Goal: Navigation & Orientation: Find specific page/section

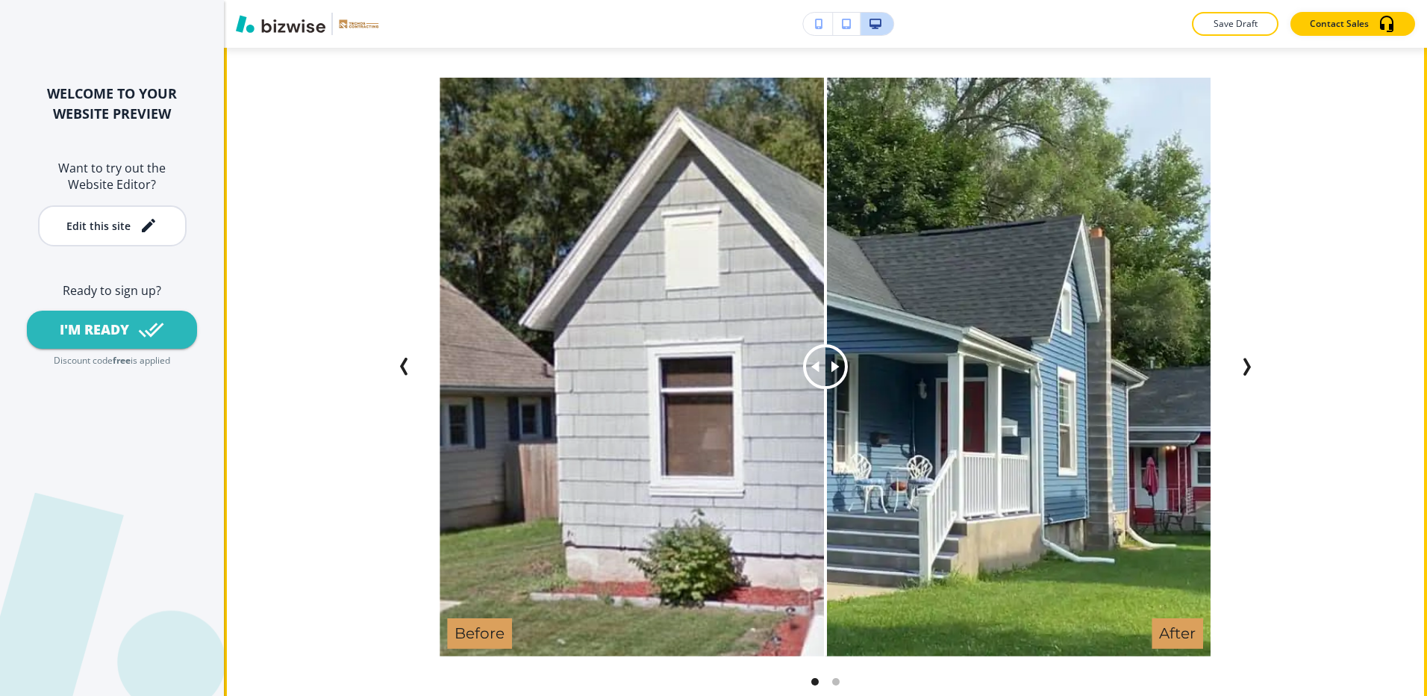
scroll to position [2836, 0]
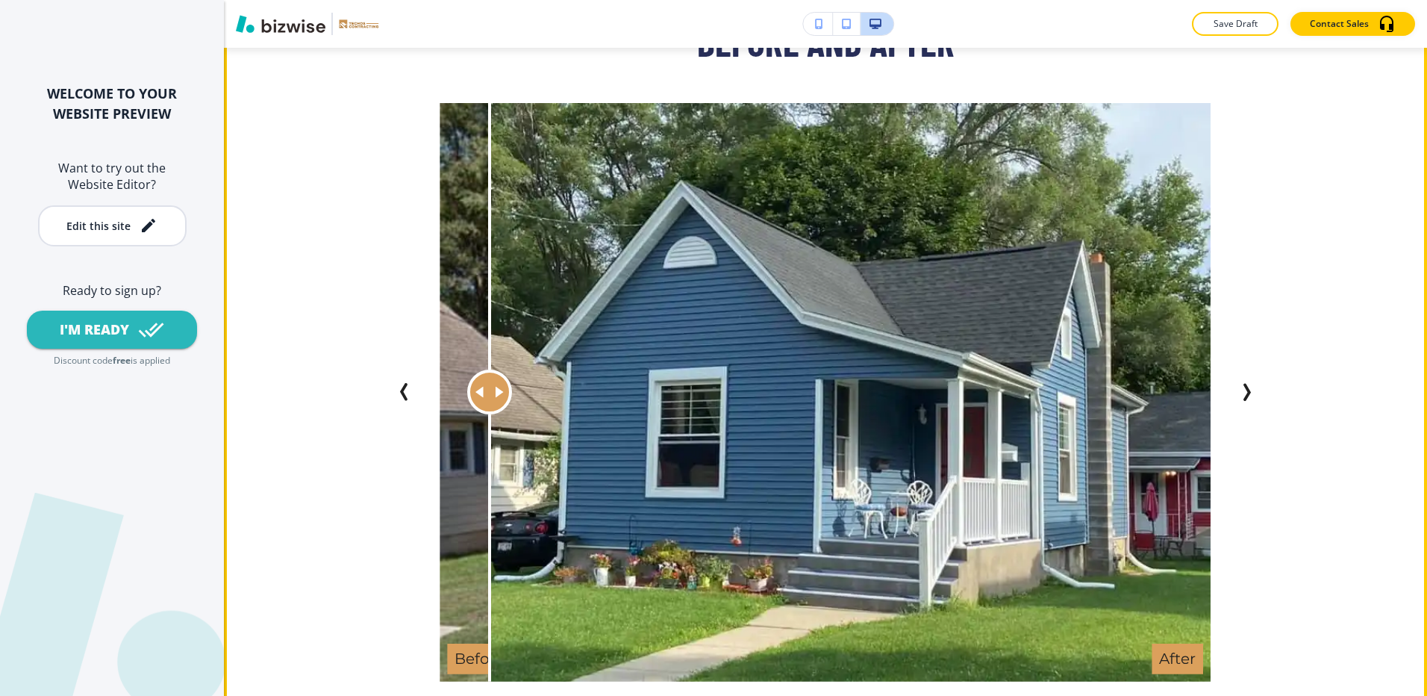
drag, startPoint x: 811, startPoint y: 371, endPoint x: 477, endPoint y: 438, distance: 341.0
click at [490, 438] on div at bounding box center [490, 392] width 0 height 578
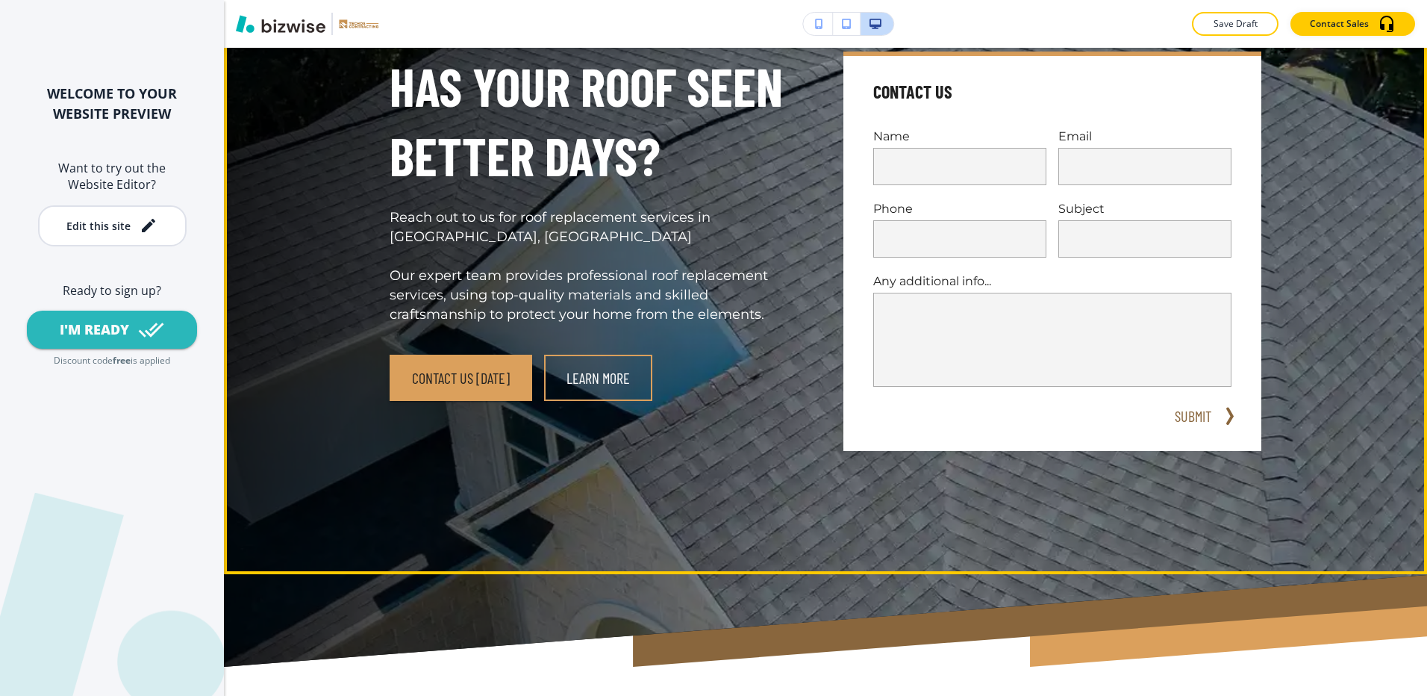
scroll to position [0, 0]
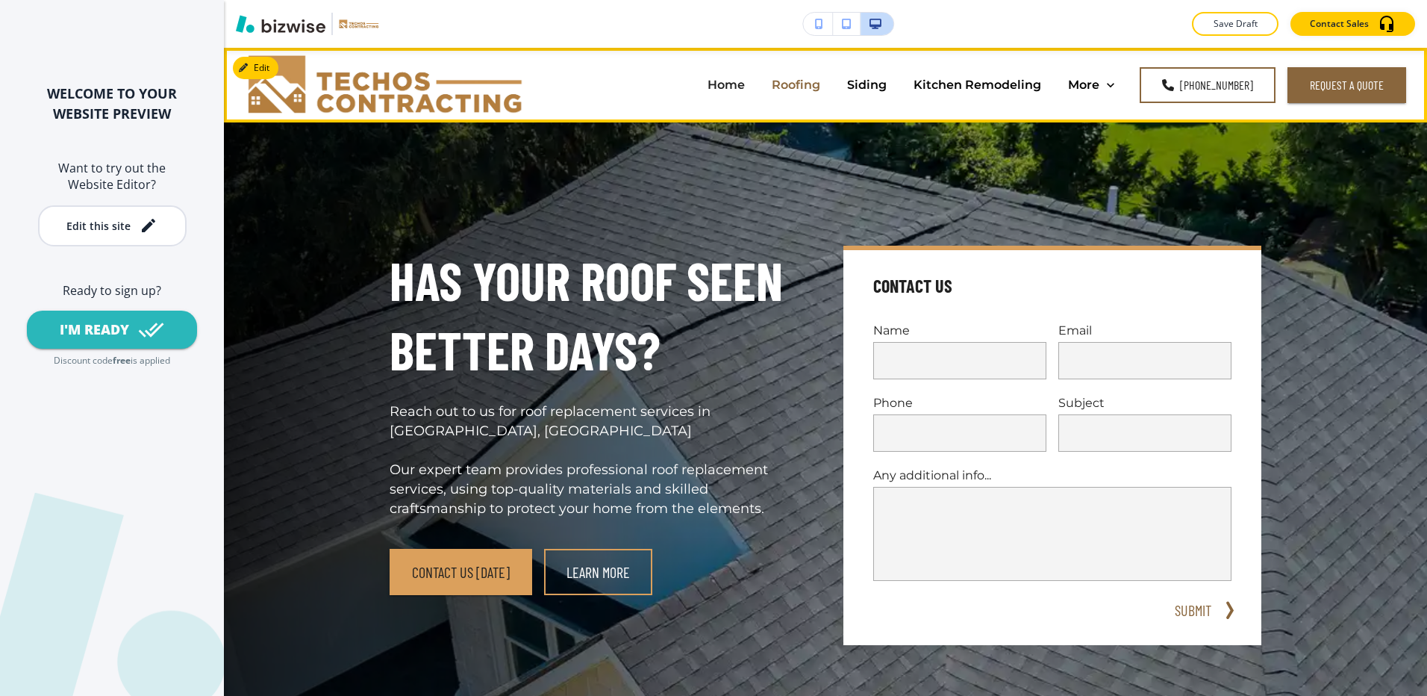
click at [799, 90] on p "Roofing" at bounding box center [796, 84] width 49 height 17
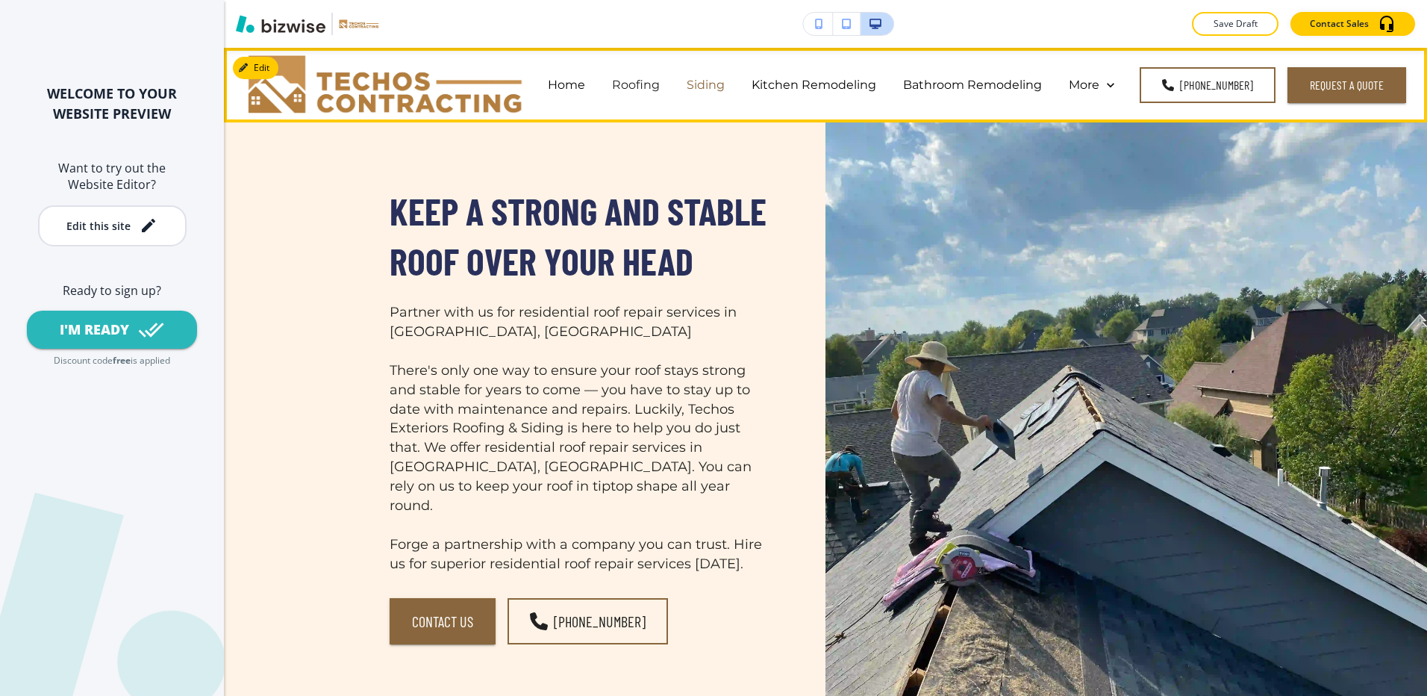
click at [725, 91] on p "Siding" at bounding box center [706, 84] width 38 height 17
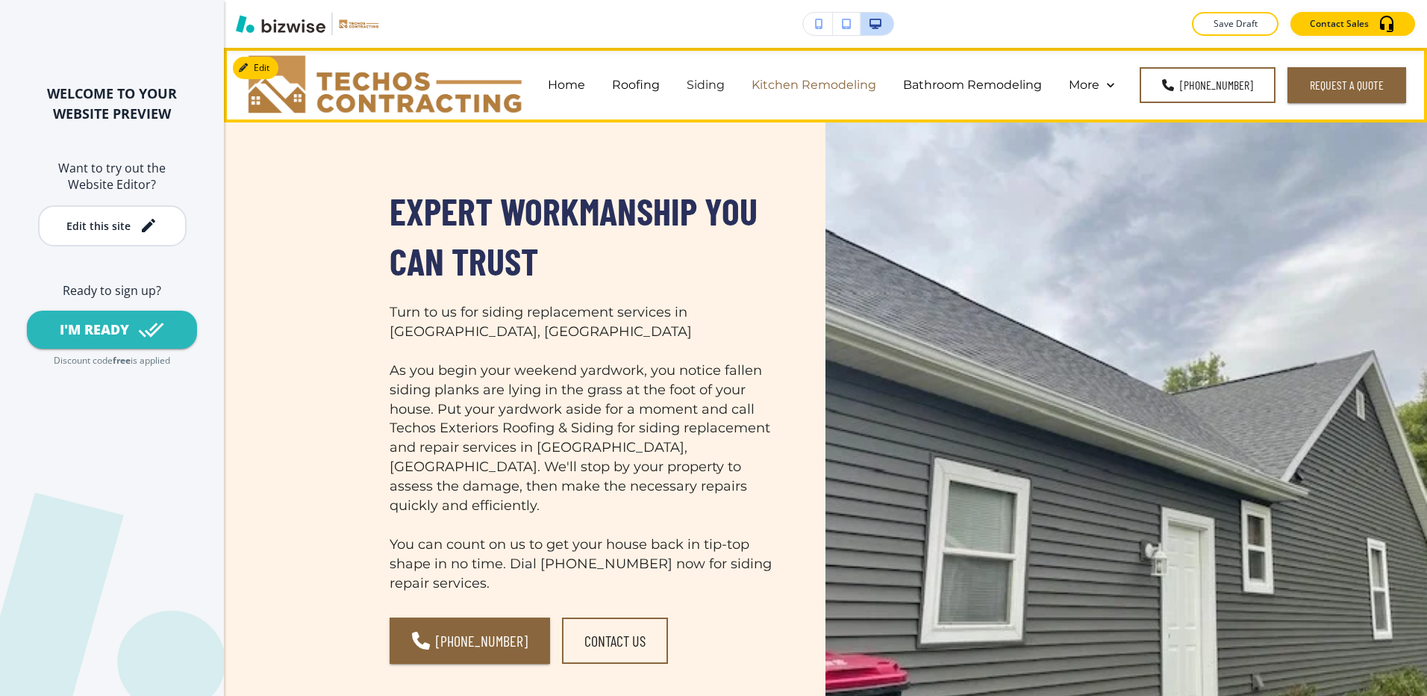
click at [821, 77] on p "Kitchen Remodeling" at bounding box center [813, 84] width 125 height 17
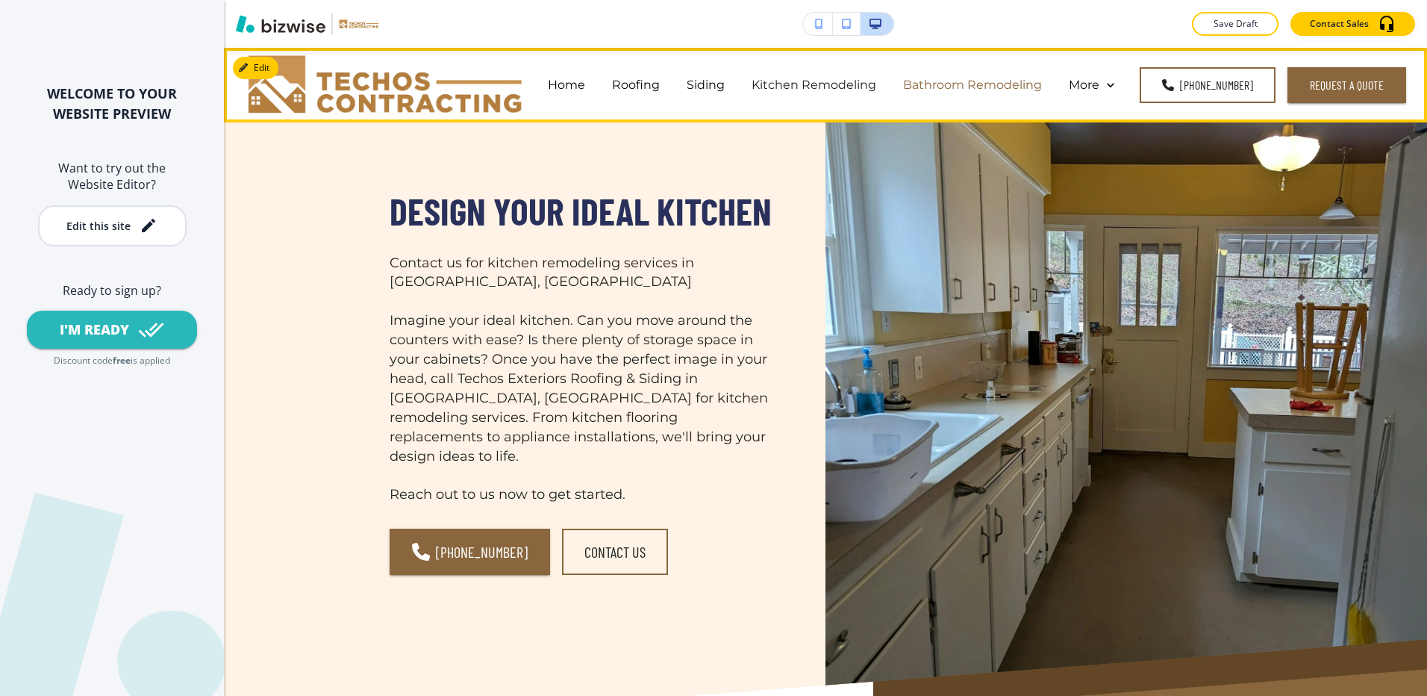
click at [1002, 79] on p "Bathroom Remodeling" at bounding box center [972, 84] width 139 height 17
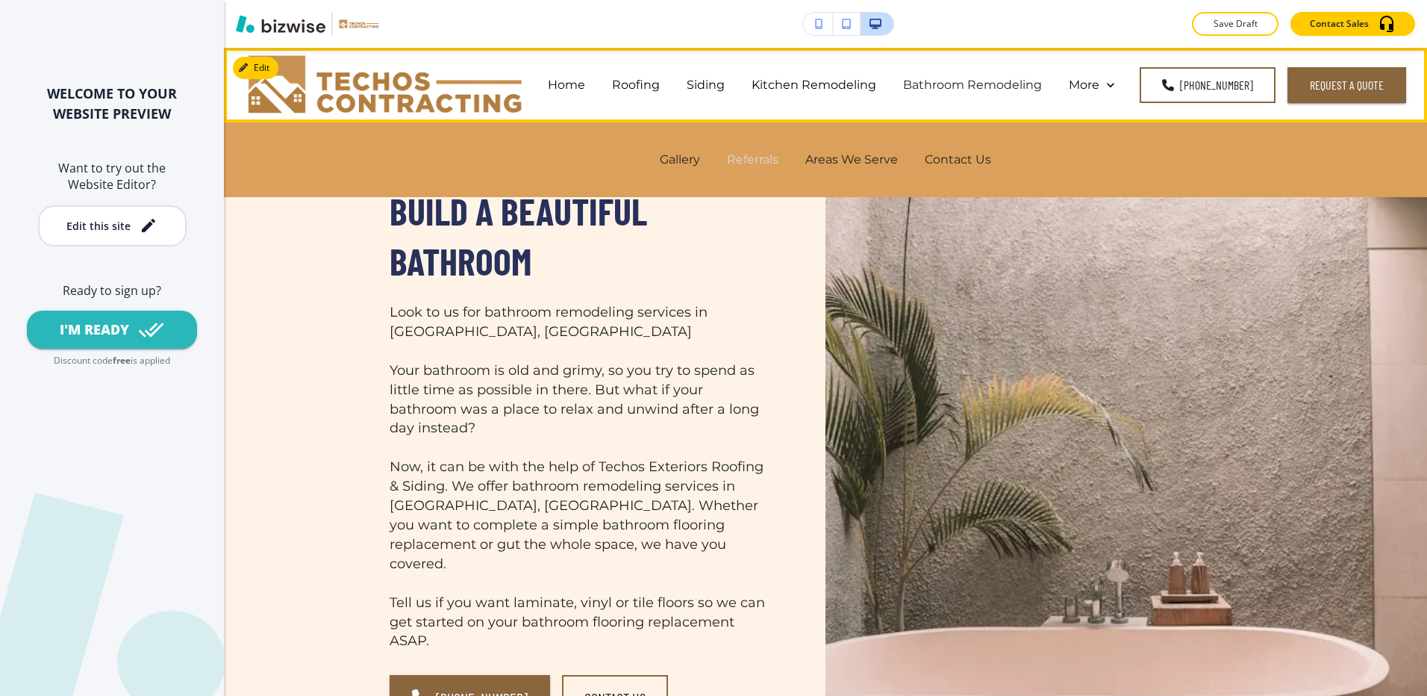
click at [763, 160] on p "Referrals" at bounding box center [752, 159] width 51 height 17
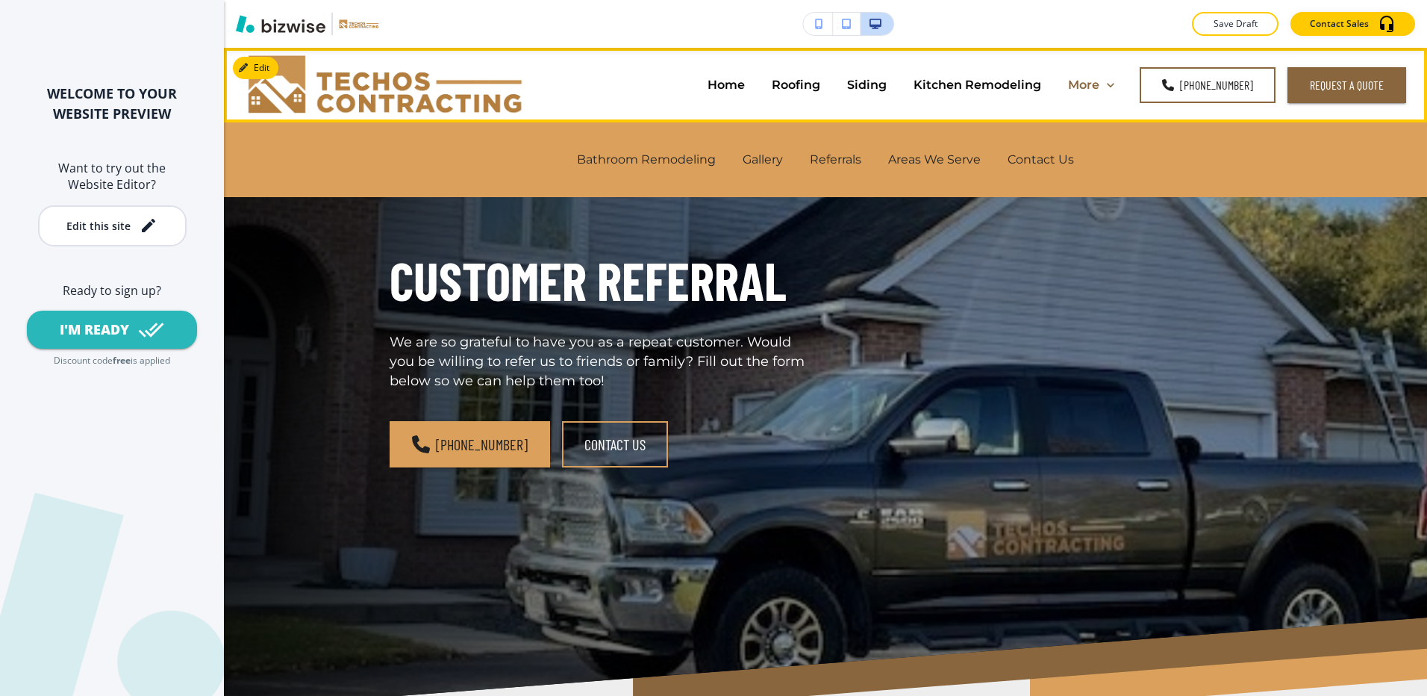
click at [1113, 89] on icon at bounding box center [1110, 85] width 15 height 15
click at [1092, 84] on p "More" at bounding box center [1083, 84] width 31 height 17
click at [1078, 85] on p "More" at bounding box center [1083, 84] width 31 height 17
click at [934, 161] on p "Areas We Serve" at bounding box center [934, 159] width 93 height 17
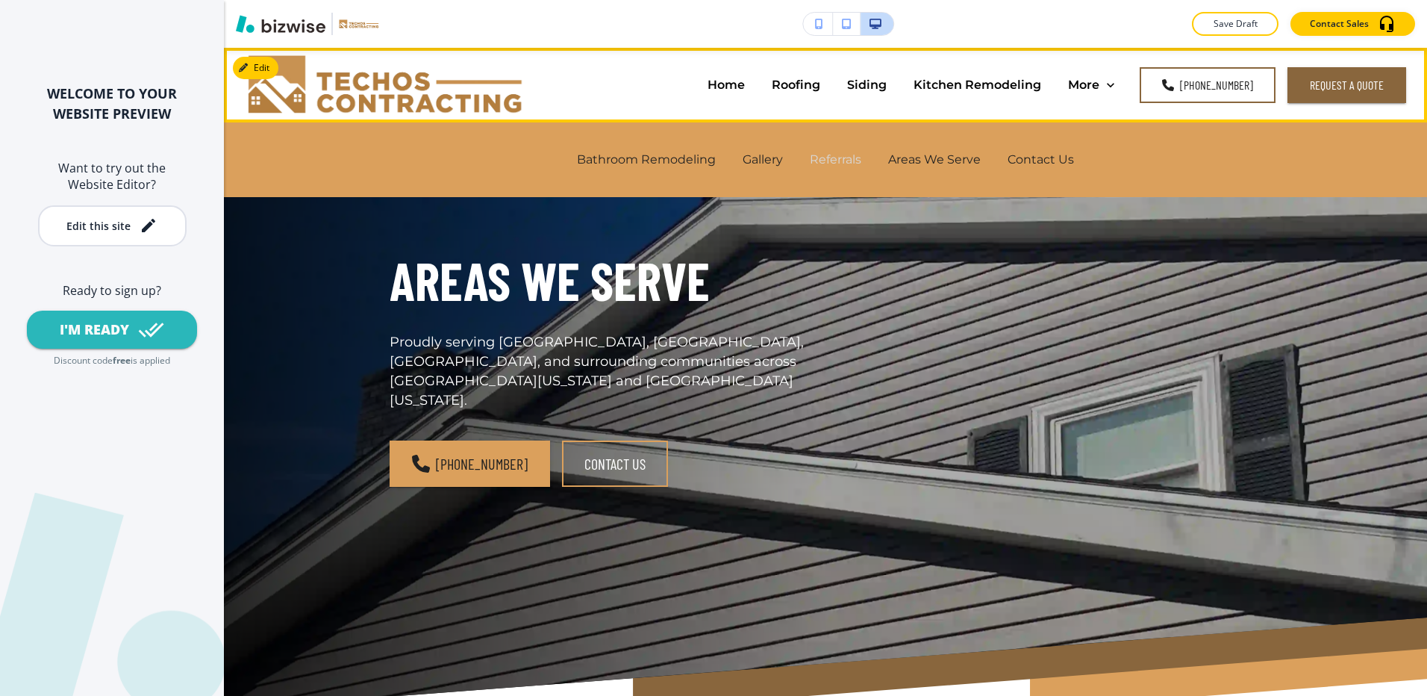
click at [848, 159] on p "Referrals" at bounding box center [835, 159] width 51 height 17
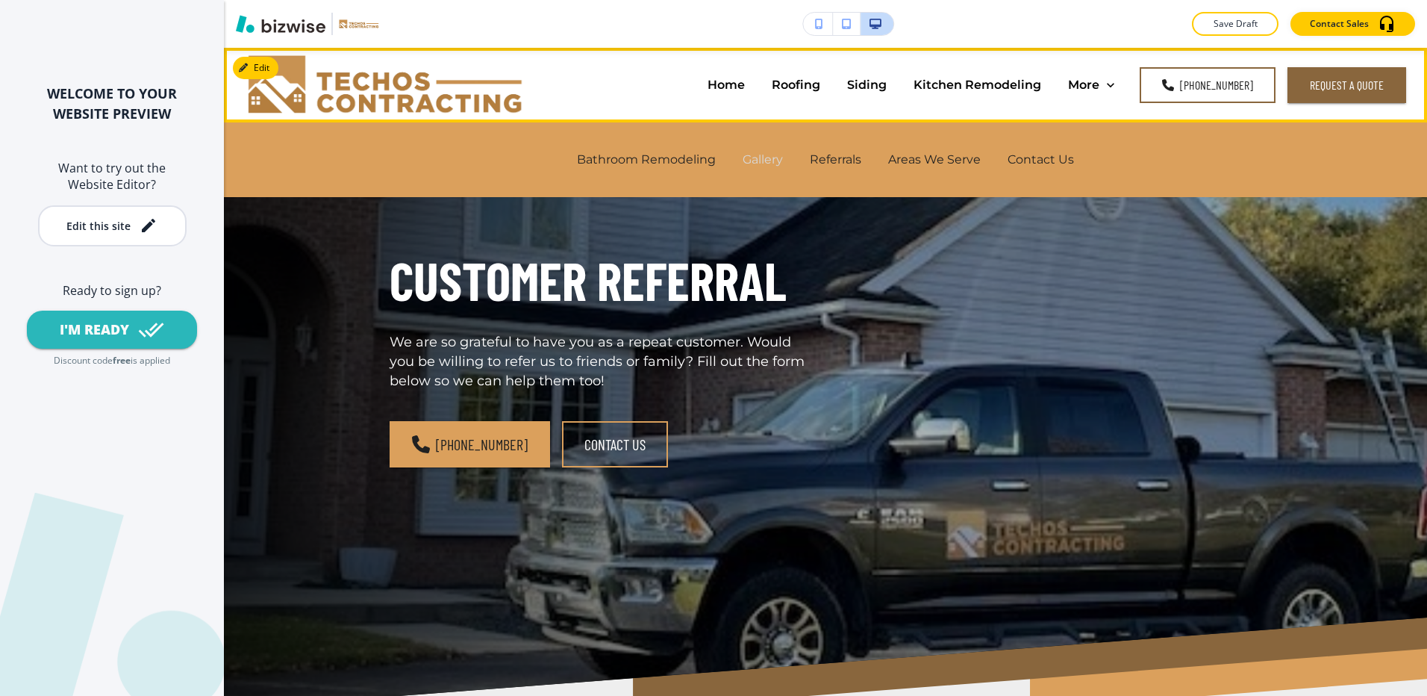
click at [757, 160] on p "Gallery" at bounding box center [763, 159] width 40 height 17
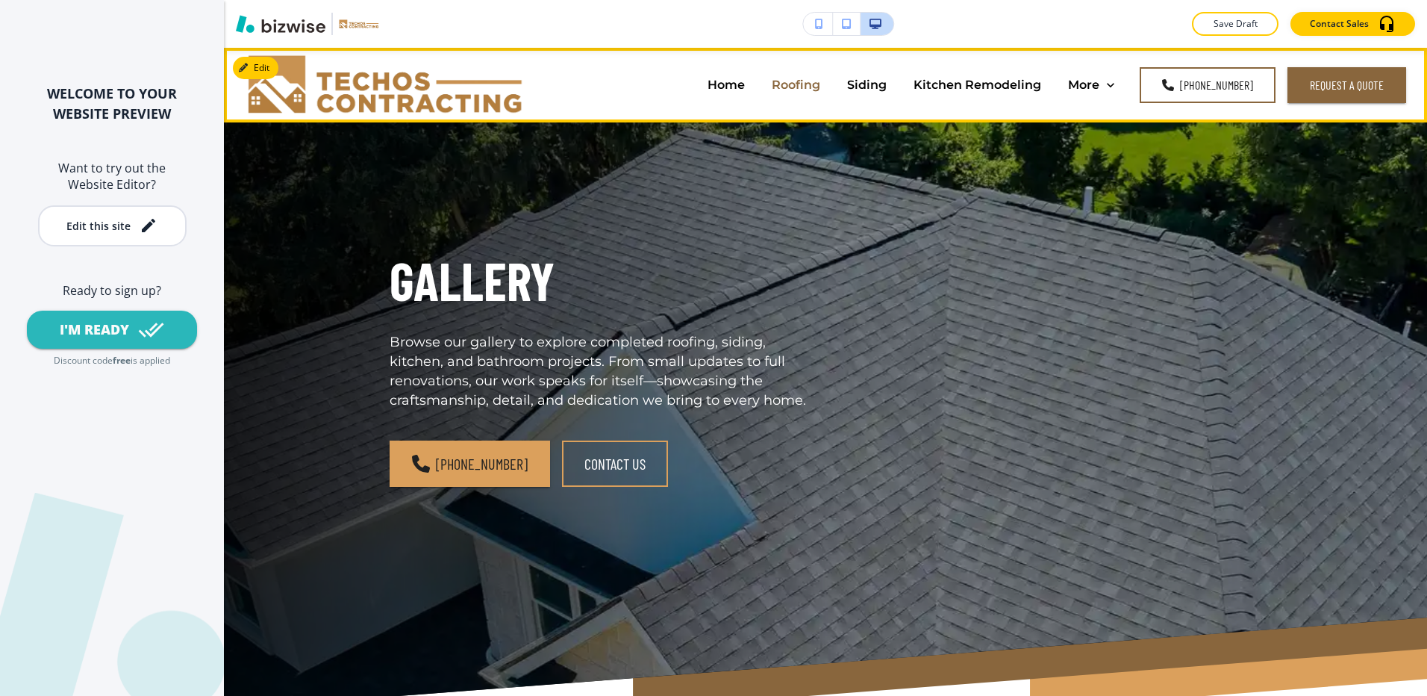
click at [789, 85] on p "Roofing" at bounding box center [796, 84] width 49 height 17
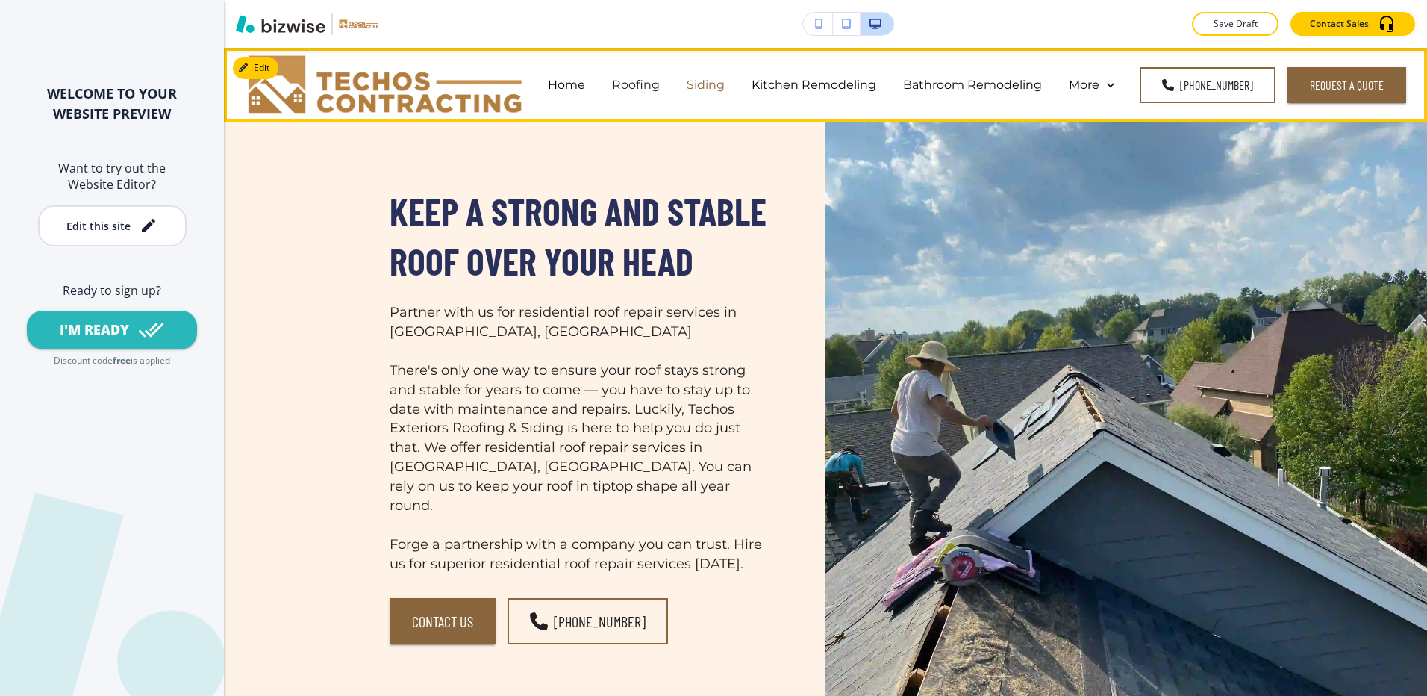
click at [716, 88] on p "Siding" at bounding box center [706, 84] width 38 height 17
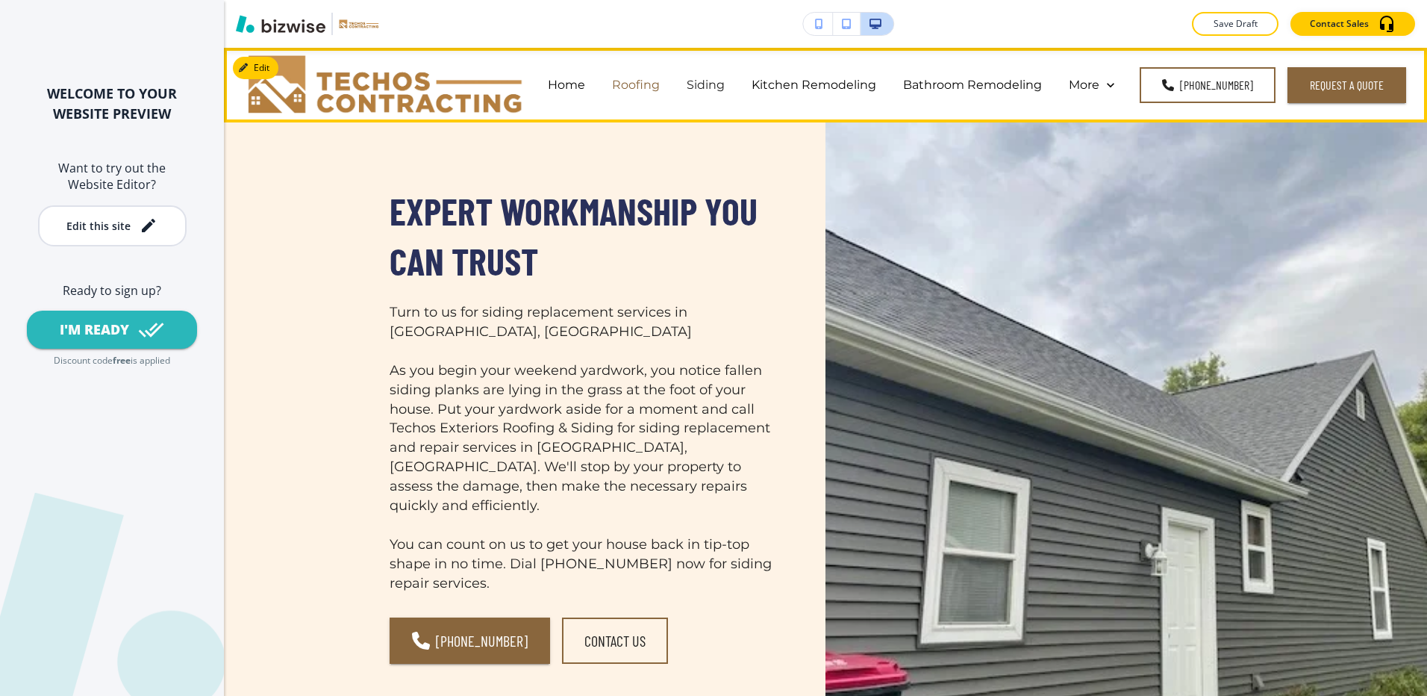
click at [642, 77] on p "Roofing" at bounding box center [636, 84] width 48 height 17
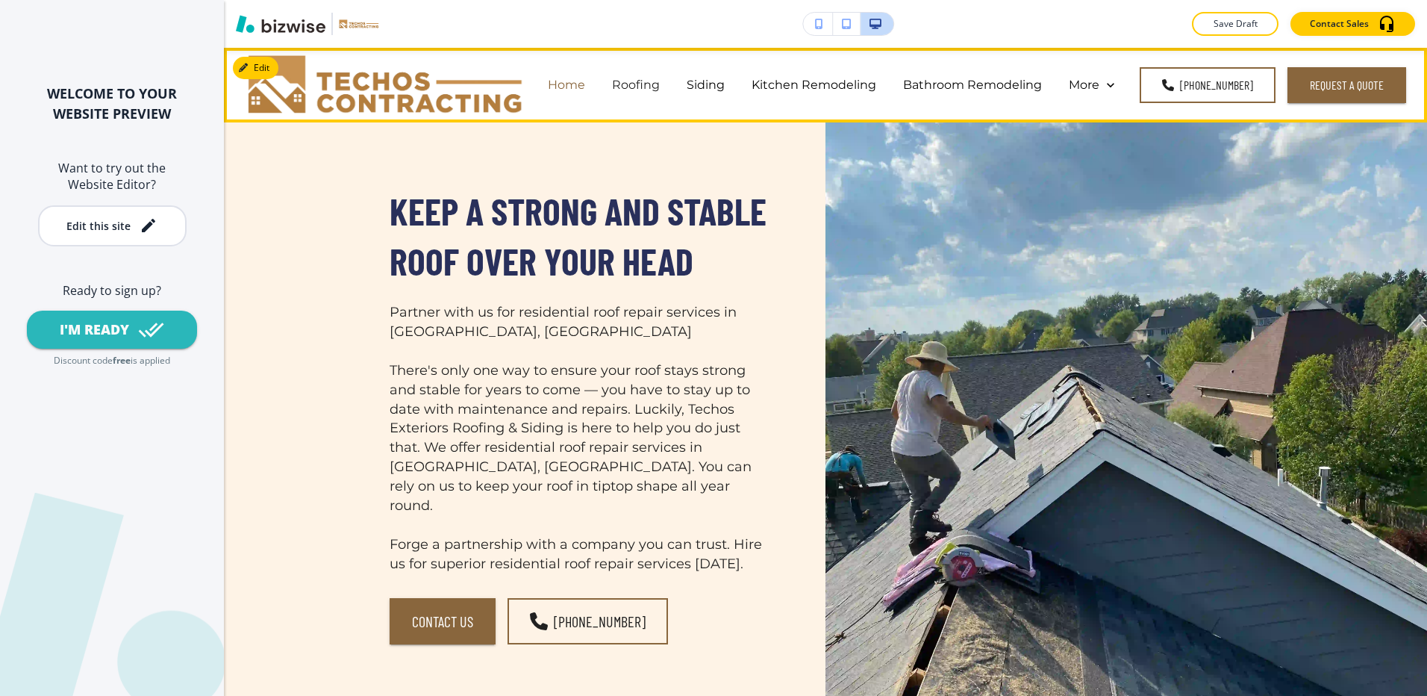
click at [572, 78] on p "Home" at bounding box center [566, 84] width 37 height 17
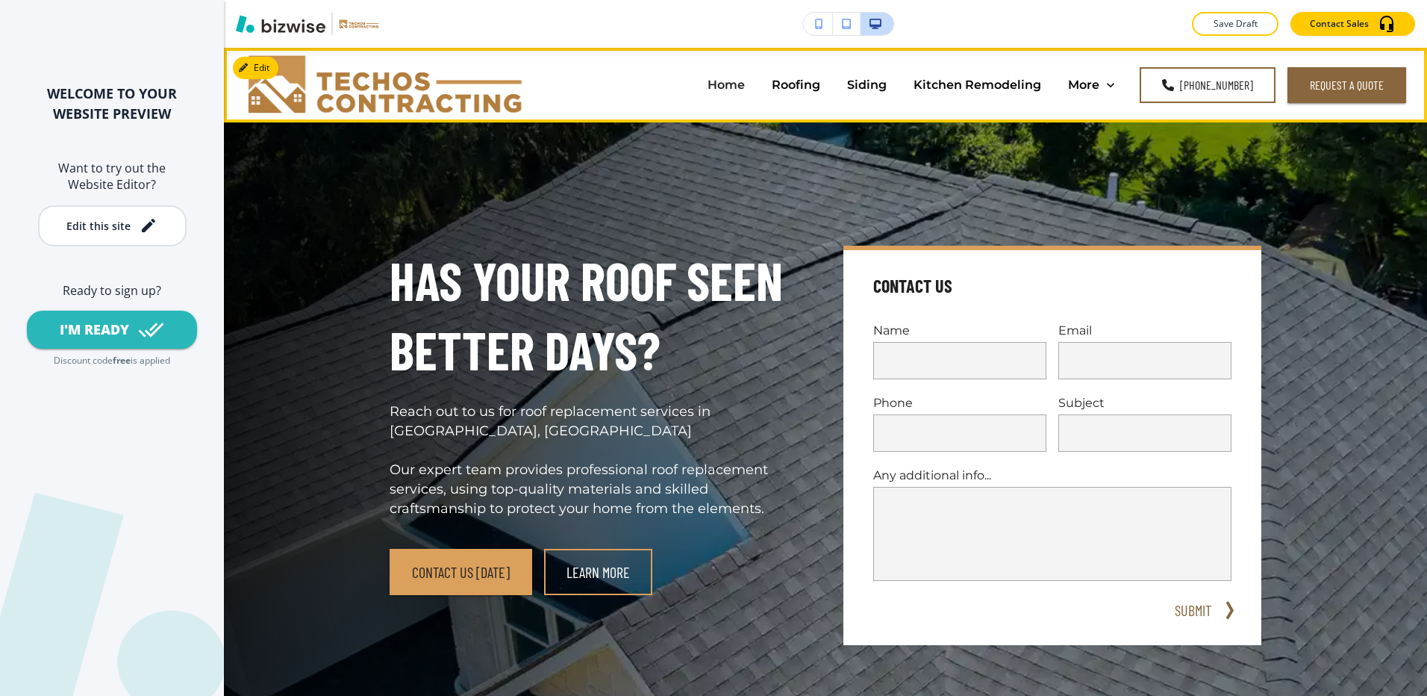
click at [878, 94] on div "Siding" at bounding box center [867, 85] width 66 height 60
click at [881, 88] on p "Siding" at bounding box center [867, 84] width 40 height 17
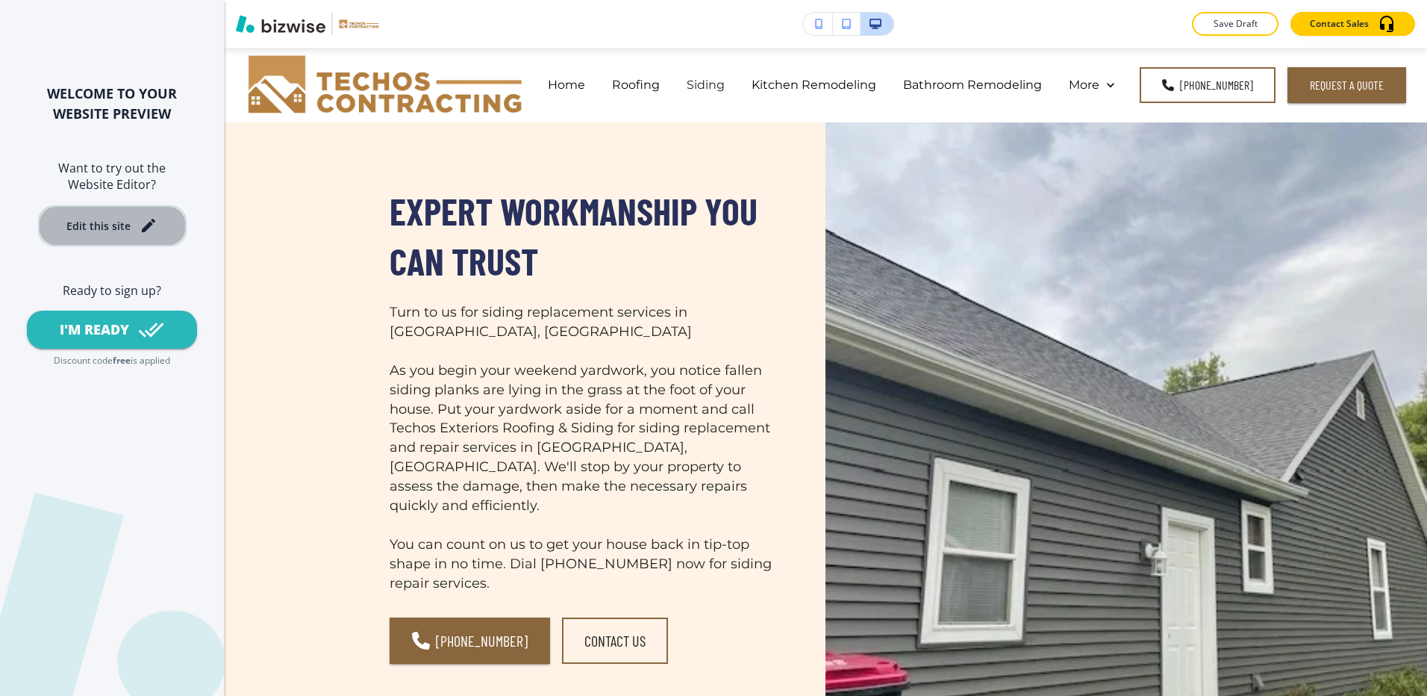
click at [116, 216] on button "Edit this site" at bounding box center [112, 225] width 149 height 41
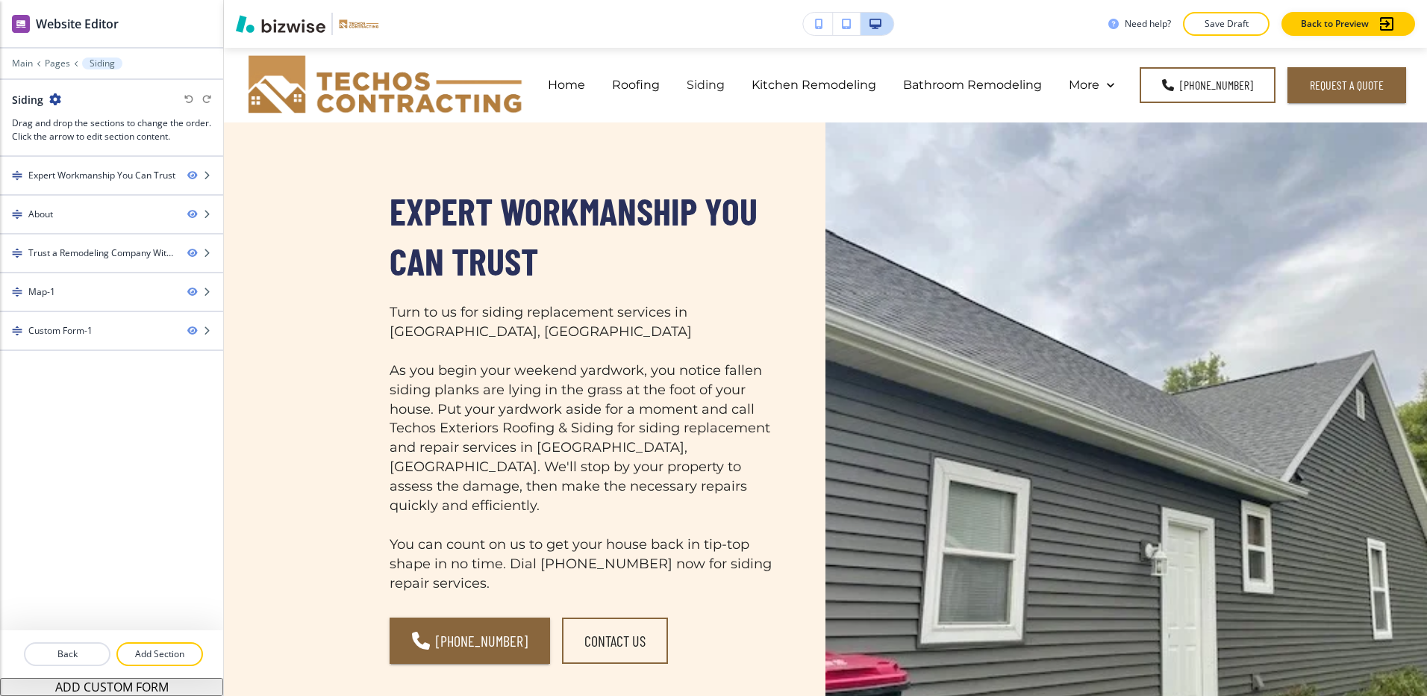
click at [116, 563] on div "Expert Workmanship You Can Trust About Trust a Remodeling Company With Over 15 …" at bounding box center [111, 393] width 223 height 473
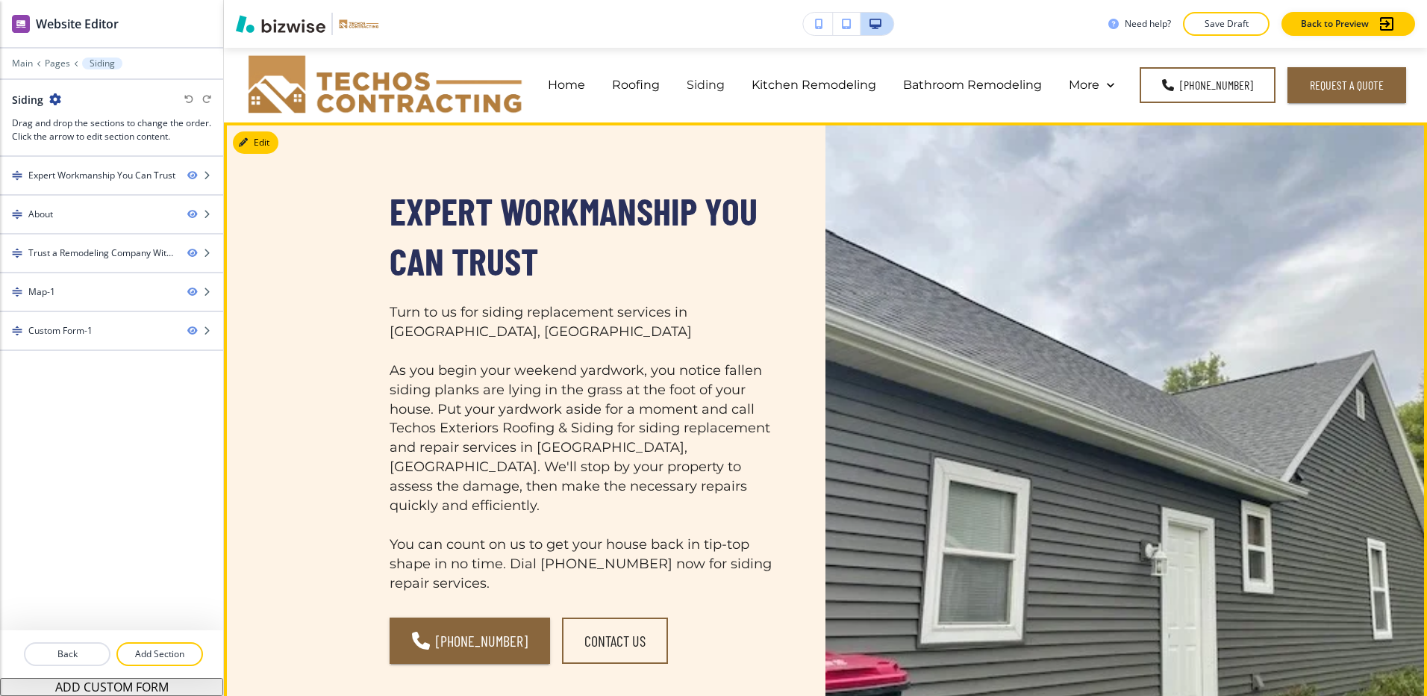
click at [1029, 172] on div "Expert Workmanship You Can Trust Turn to us for siding replacement services in …" at bounding box center [825, 424] width 1203 height 604
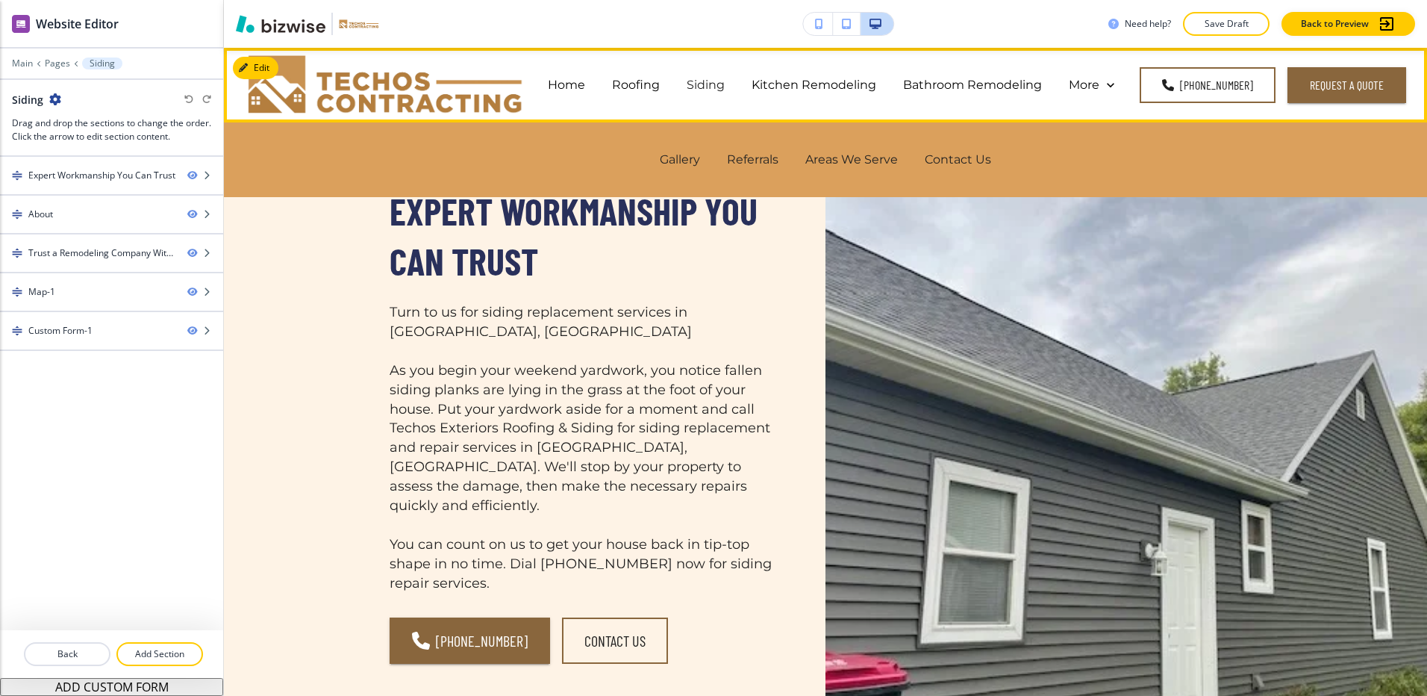
click at [1096, 100] on div "More Gallery Referrals Areas We Serve Contact Us" at bounding box center [1091, 85] width 72 height 60
click at [1096, 87] on p "More" at bounding box center [1084, 84] width 31 height 17
click at [1096, 84] on p "More" at bounding box center [1084, 84] width 31 height 17
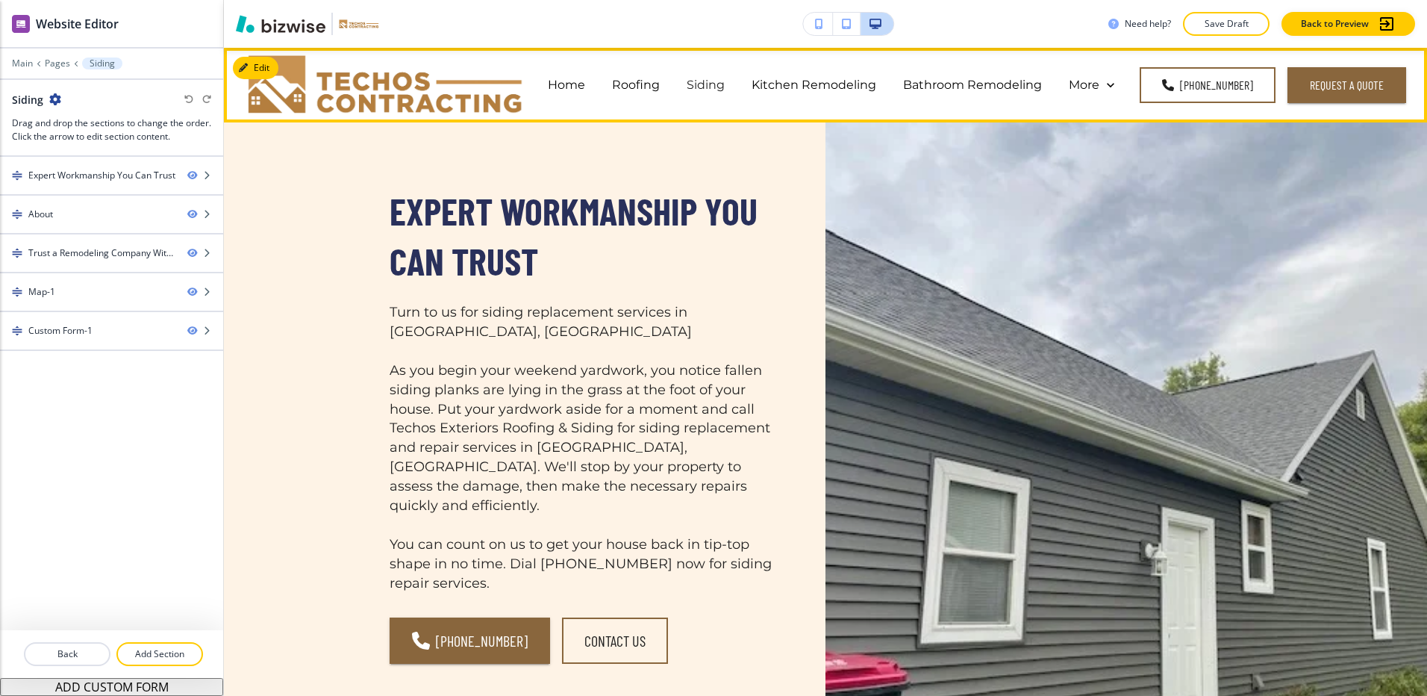
click at [577, 85] on p "Home" at bounding box center [566, 84] width 37 height 17
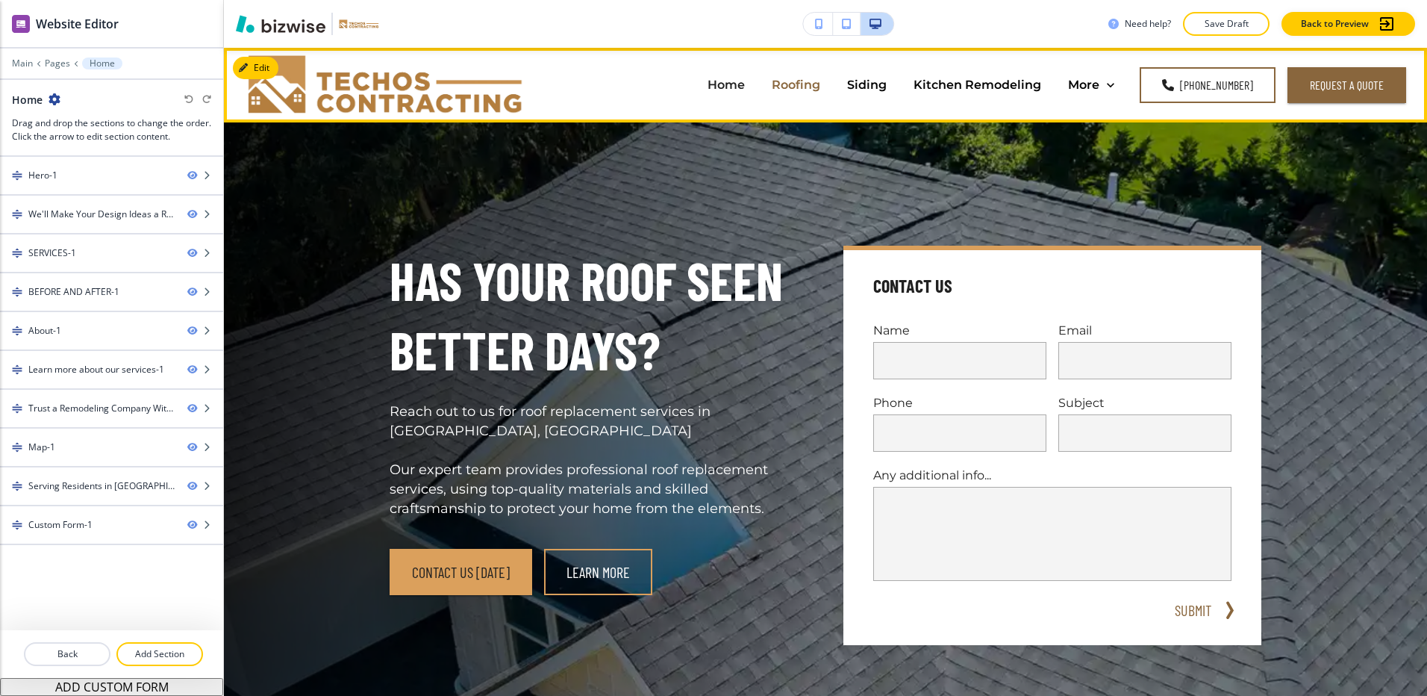
click at [810, 78] on p "Roofing" at bounding box center [796, 84] width 49 height 17
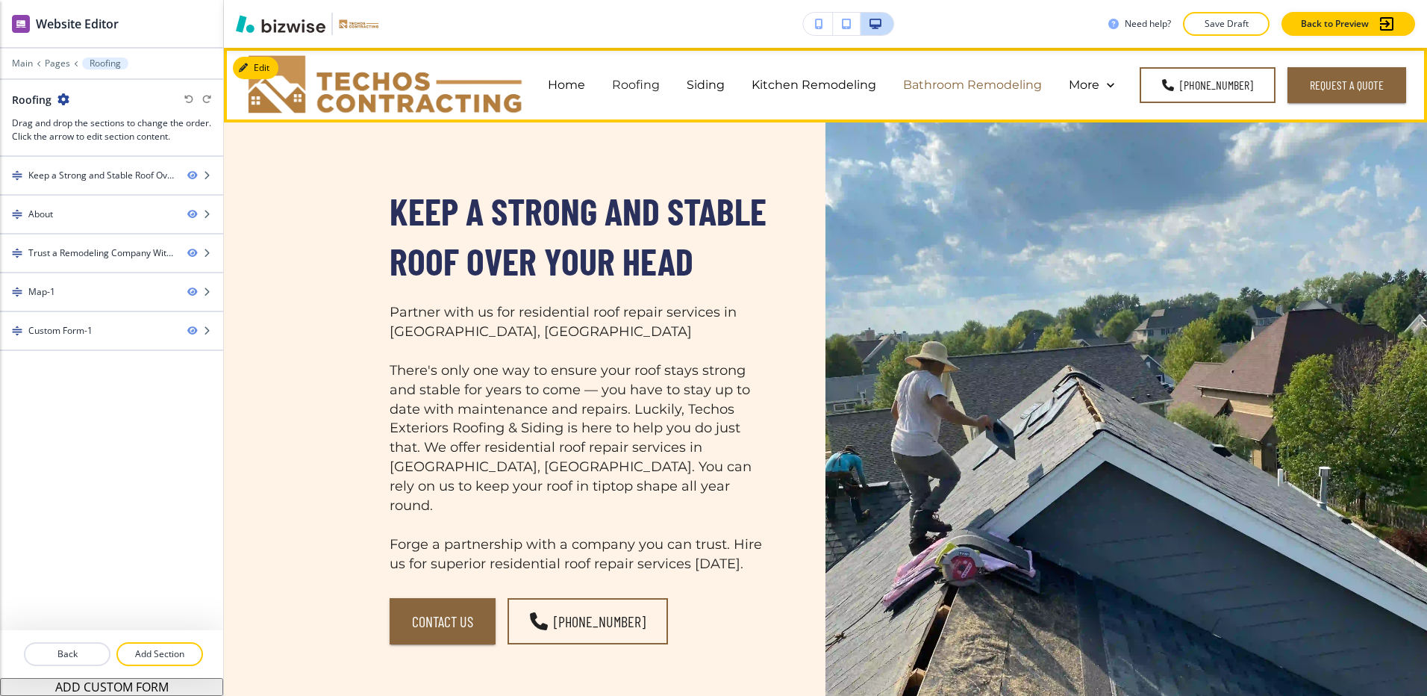
click at [1000, 83] on p "Bathroom Remodeling" at bounding box center [972, 84] width 139 height 17
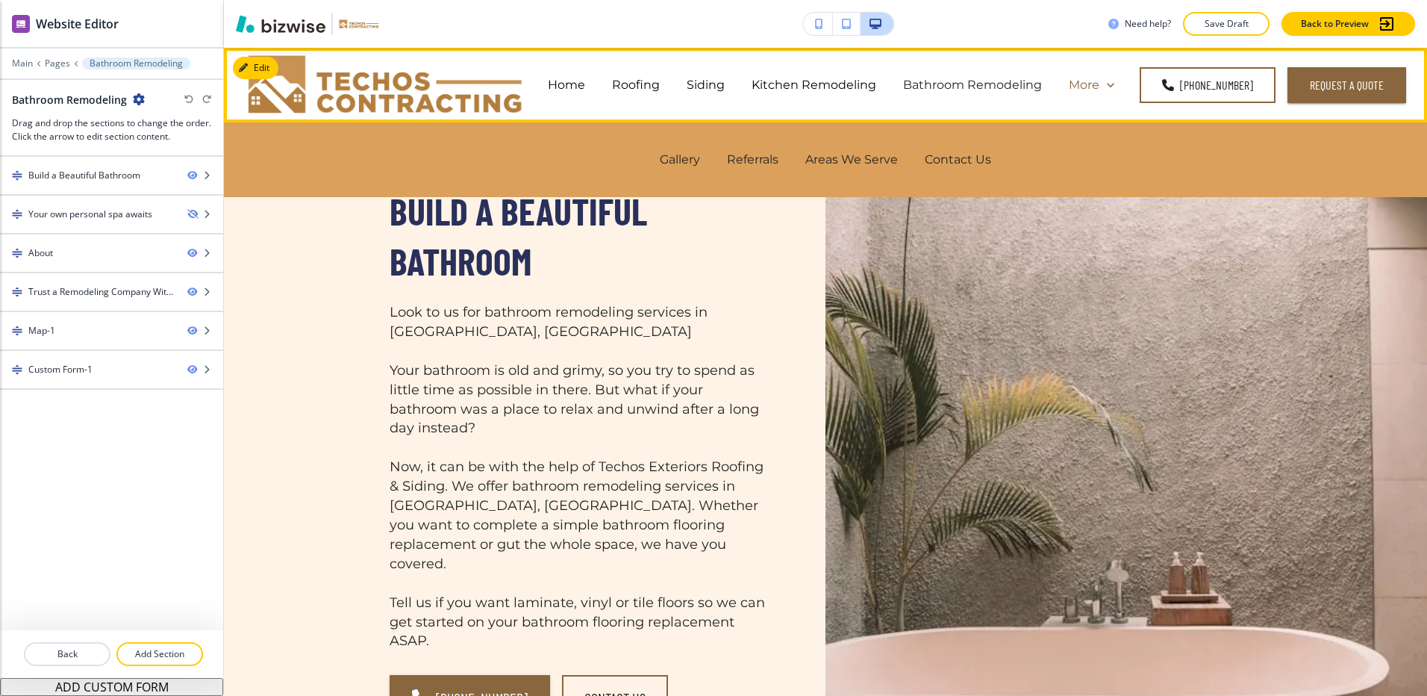
click at [1093, 85] on p "More" at bounding box center [1084, 84] width 31 height 17
click at [1107, 92] on icon at bounding box center [1110, 85] width 15 height 15
click at [1109, 85] on icon at bounding box center [1110, 85] width 15 height 15
click at [1087, 79] on p "More" at bounding box center [1084, 84] width 31 height 17
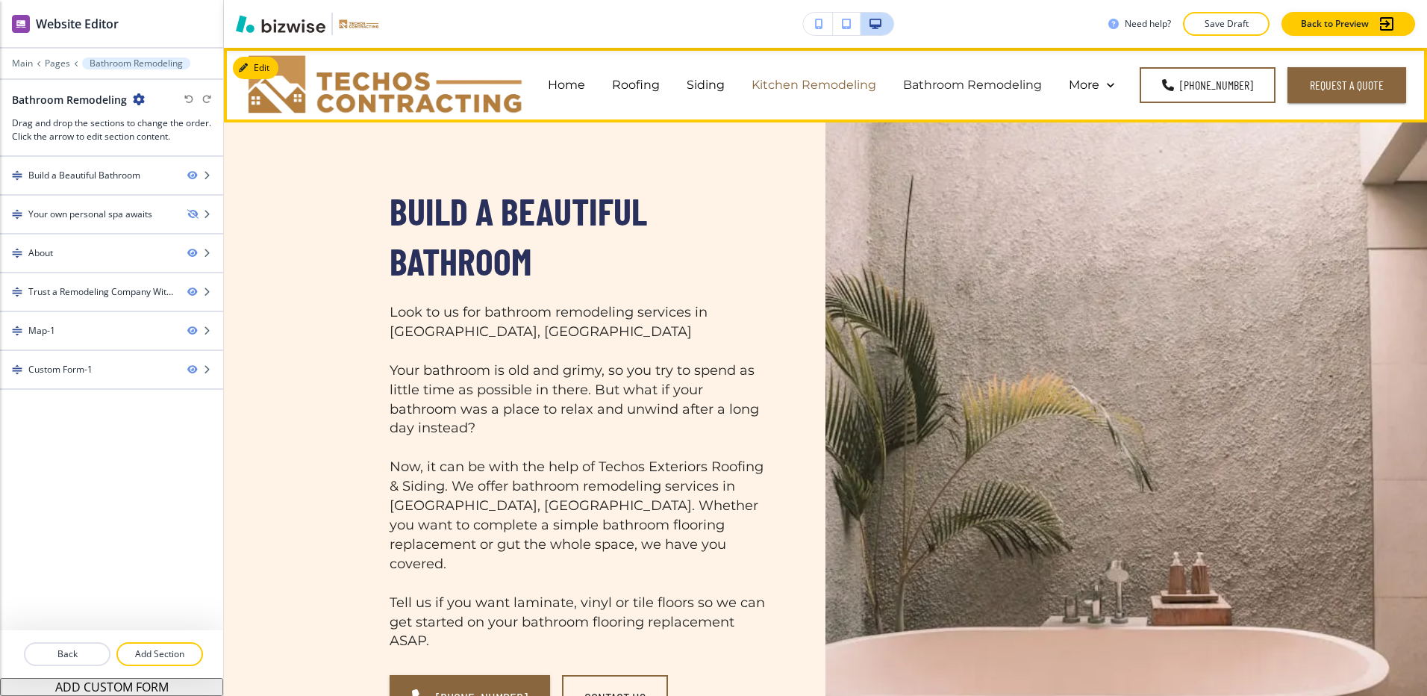
click at [862, 84] on p "Kitchen Remodeling" at bounding box center [813, 84] width 125 height 17
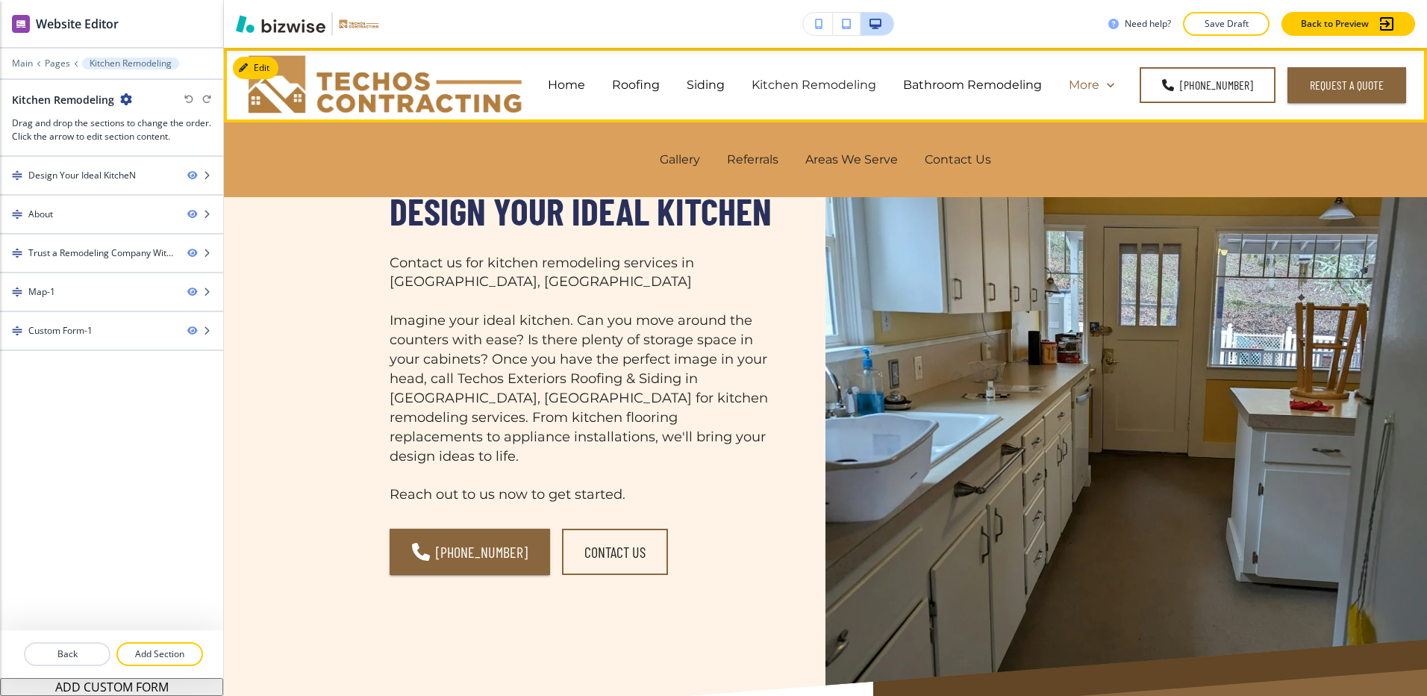
click at [1093, 85] on p "More" at bounding box center [1084, 84] width 31 height 17
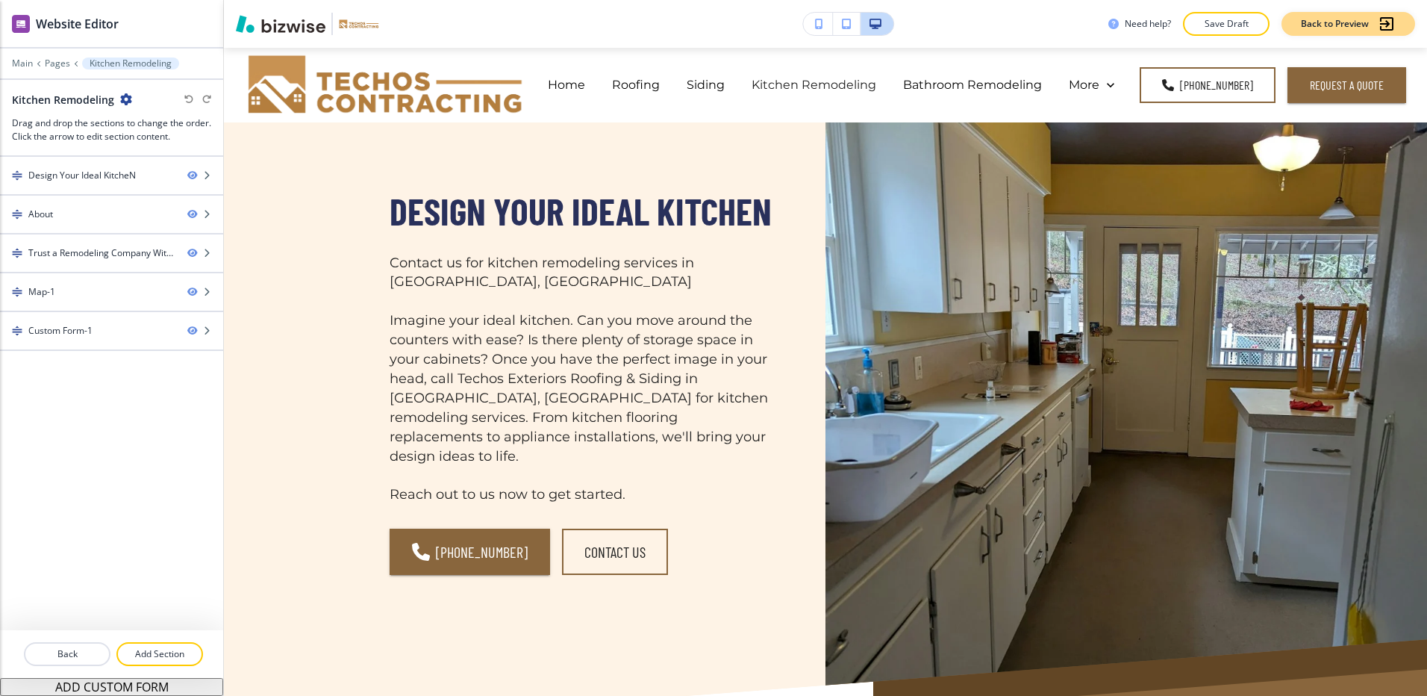
click at [1337, 20] on p "Back to Preview" at bounding box center [1335, 23] width 68 height 13
